Goal: Task Accomplishment & Management: Manage account settings

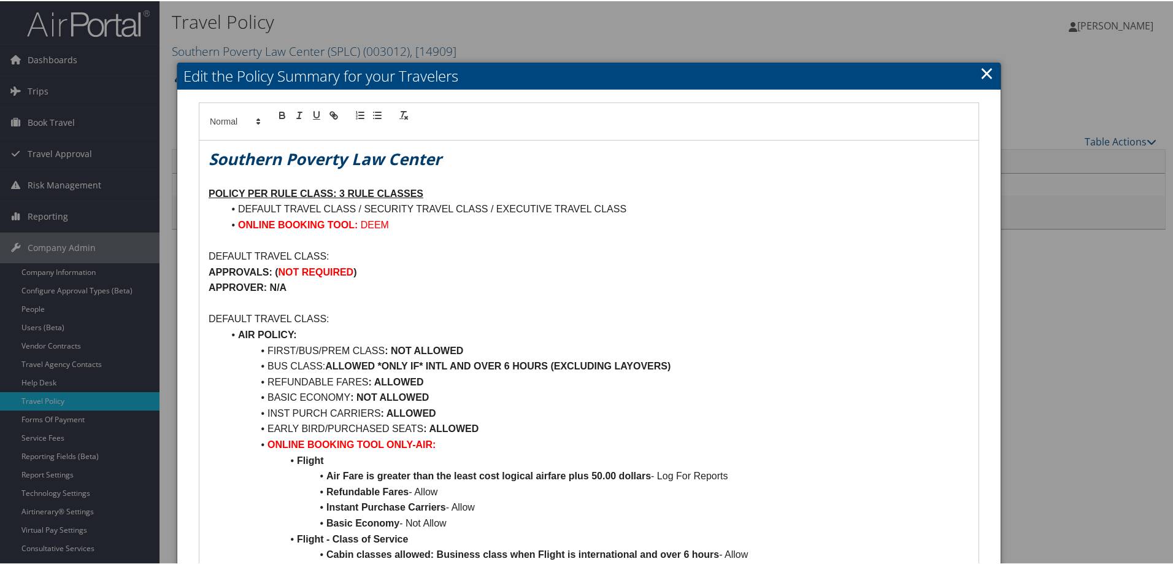
drag, startPoint x: 980, startPoint y: 74, endPoint x: 771, endPoint y: 3, distance: 221.0
click at [980, 74] on link "×" at bounding box center [987, 72] width 14 height 25
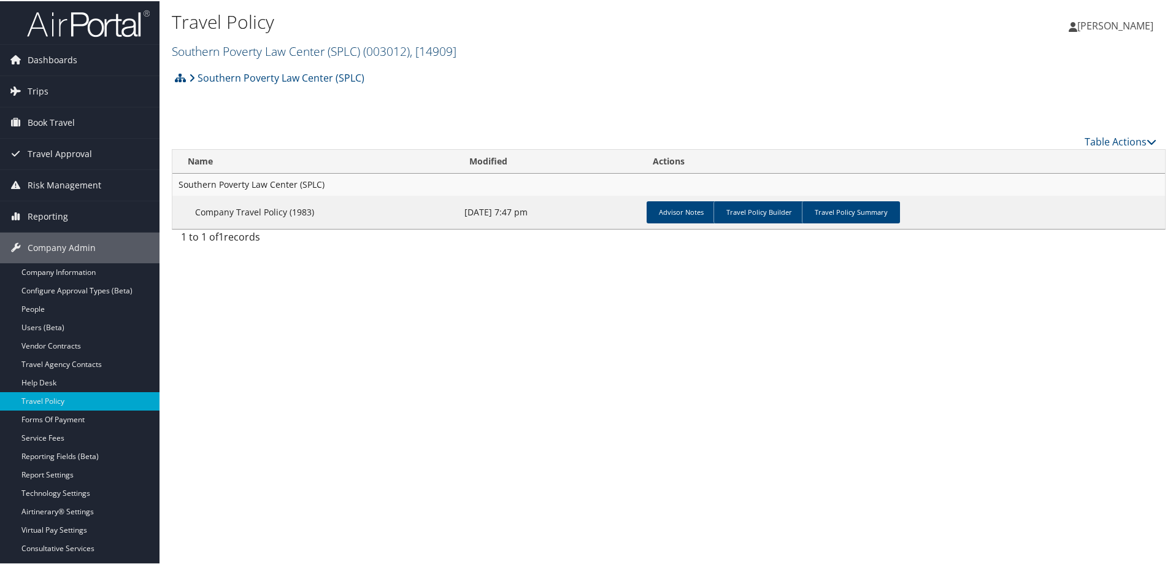
click at [239, 55] on link "Southern Poverty Law Center (SPLC) ( 003012 ) , [ 14909 ]" at bounding box center [314, 50] width 285 height 17
